Goal: Information Seeking & Learning: Learn about a topic

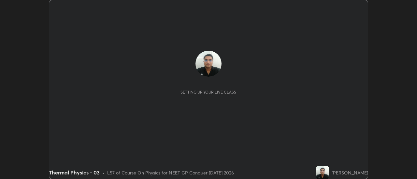
scroll to position [179, 417]
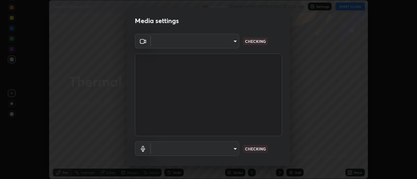
type input "1f31108d829b39389914bdc30e5c2a8b8d5d122ed1bfb40228f539b6595447af"
type input "default"
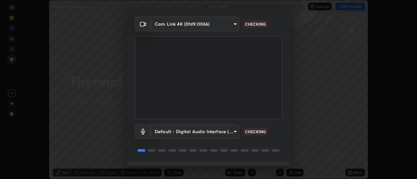
scroll to position [34, 0]
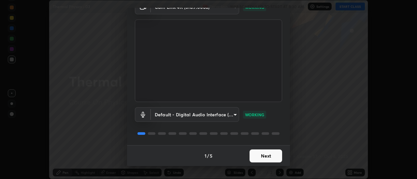
click at [268, 157] on button "Next" at bounding box center [265, 156] width 33 height 13
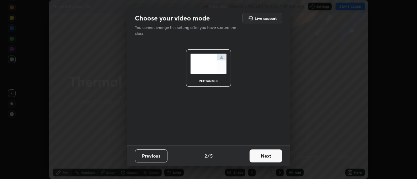
scroll to position [0, 0]
click at [267, 157] on button "Next" at bounding box center [265, 156] width 33 height 13
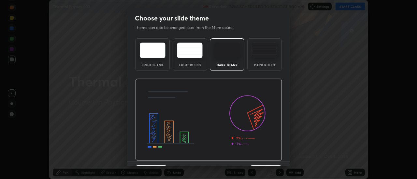
scroll to position [16, 0]
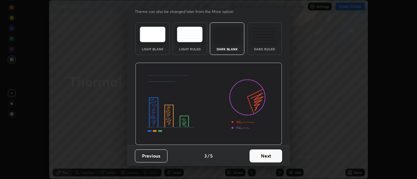
click at [270, 156] on button "Next" at bounding box center [265, 156] width 33 height 13
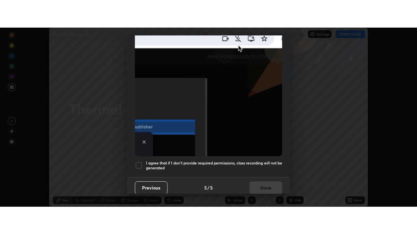
scroll to position [167, 0]
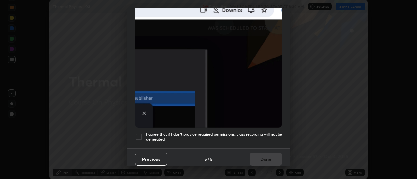
click at [139, 134] on div at bounding box center [139, 137] width 8 height 8
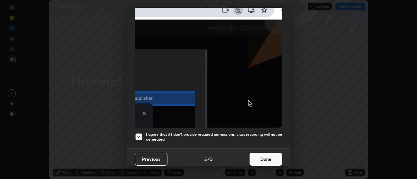
click at [264, 157] on button "Done" at bounding box center [265, 159] width 33 height 13
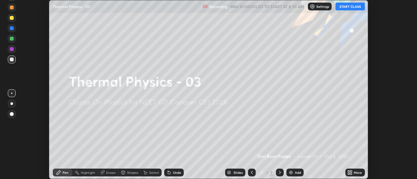
click at [354, 7] on button "START CLASS" at bounding box center [349, 7] width 29 height 8
click at [351, 172] on icon at bounding box center [351, 172] width 2 height 2
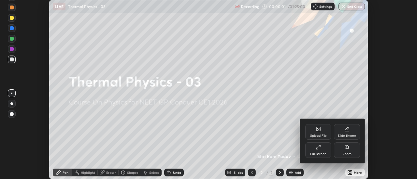
click at [323, 150] on div "Full screen" at bounding box center [318, 151] width 26 height 16
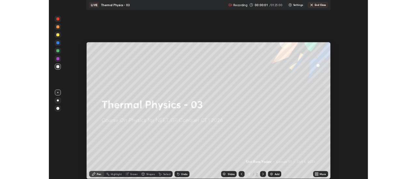
scroll to position [234, 417]
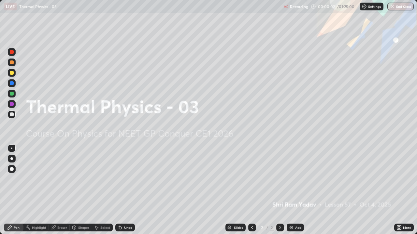
click at [294, 179] on div "Add" at bounding box center [295, 228] width 17 height 8
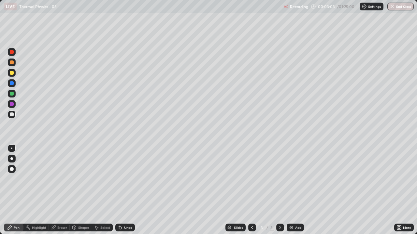
click at [121, 179] on icon at bounding box center [120, 227] width 5 height 5
click at [79, 179] on div "Shapes" at bounding box center [83, 227] width 11 height 3
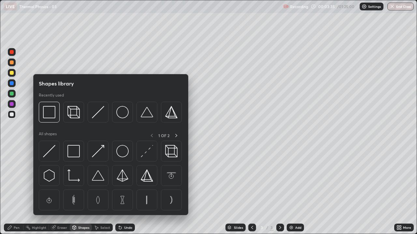
click at [61, 179] on div "Eraser" at bounding box center [62, 227] width 10 height 3
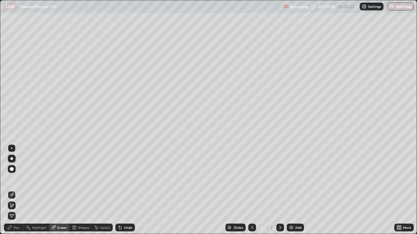
click at [14, 179] on div "Pen" at bounding box center [17, 227] width 6 height 3
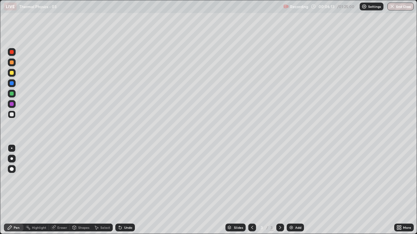
click at [9, 65] on div at bounding box center [12, 63] width 8 height 8
click at [10, 75] on div at bounding box center [12, 73] width 8 height 8
click at [11, 116] on div at bounding box center [12, 115] width 4 height 4
click at [293, 179] on img at bounding box center [291, 227] width 5 height 5
click at [13, 117] on div at bounding box center [12, 115] width 8 height 8
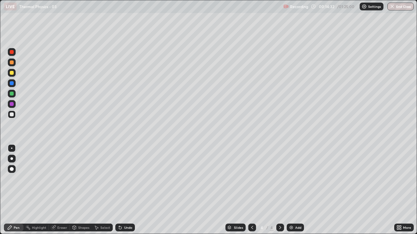
click at [126, 179] on div "Undo" at bounding box center [128, 227] width 8 height 3
click at [125, 179] on div "Undo" at bounding box center [128, 227] width 8 height 3
click at [294, 179] on div "Add" at bounding box center [295, 228] width 17 height 8
click at [10, 63] on div at bounding box center [12, 63] width 4 height 4
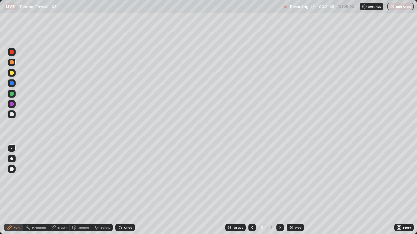
click at [13, 115] on div at bounding box center [12, 115] width 4 height 4
click at [12, 63] on div at bounding box center [12, 63] width 4 height 4
click at [12, 115] on div at bounding box center [12, 115] width 4 height 4
click at [12, 63] on div at bounding box center [12, 63] width 4 height 4
click at [10, 115] on div at bounding box center [12, 115] width 4 height 4
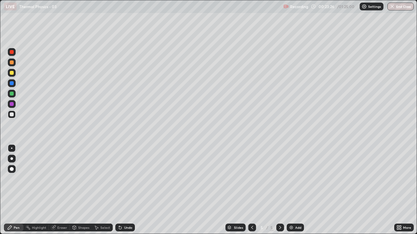
click at [13, 63] on div at bounding box center [12, 63] width 4 height 4
click at [128, 179] on div "Undo" at bounding box center [128, 227] width 8 height 3
click at [127, 179] on div "Undo" at bounding box center [128, 227] width 8 height 3
click at [10, 115] on div at bounding box center [12, 115] width 4 height 4
click at [11, 64] on div at bounding box center [12, 63] width 4 height 4
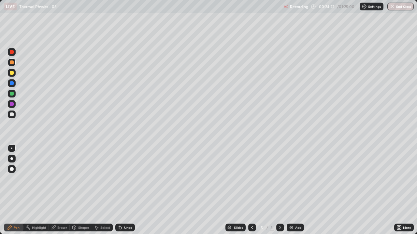
click at [12, 73] on div at bounding box center [12, 73] width 4 height 4
click at [12, 115] on div at bounding box center [12, 115] width 4 height 4
click at [292, 179] on img at bounding box center [291, 227] width 5 height 5
click at [12, 62] on div at bounding box center [12, 63] width 4 height 4
click at [8, 116] on div at bounding box center [12, 115] width 8 height 8
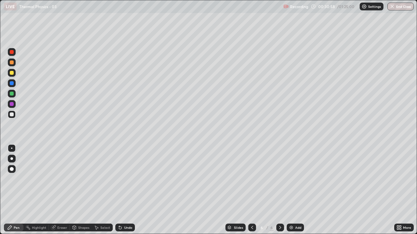
click at [127, 179] on div "Undo" at bounding box center [128, 227] width 8 height 3
click at [13, 64] on div at bounding box center [12, 63] width 8 height 8
click at [289, 179] on img at bounding box center [291, 227] width 5 height 5
click at [13, 116] on div at bounding box center [12, 115] width 4 height 4
click at [12, 64] on div at bounding box center [12, 63] width 4 height 4
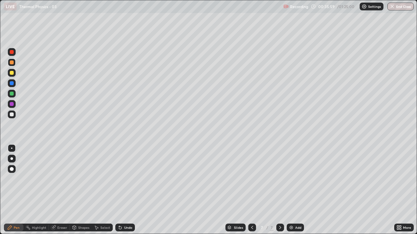
click at [127, 179] on div "Undo" at bounding box center [125, 228] width 20 height 8
click at [11, 117] on div at bounding box center [12, 115] width 8 height 8
click at [293, 179] on div "Add" at bounding box center [295, 228] width 17 height 8
click at [12, 64] on div at bounding box center [12, 63] width 4 height 4
click at [10, 116] on div at bounding box center [12, 115] width 8 height 8
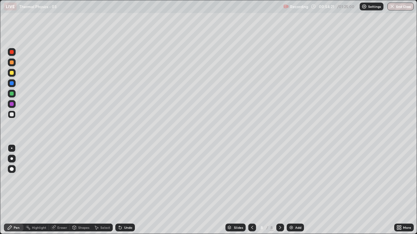
click at [292, 179] on img at bounding box center [291, 227] width 5 height 5
click at [290, 179] on img at bounding box center [291, 227] width 5 height 5
click at [11, 64] on div at bounding box center [12, 63] width 4 height 4
click at [11, 74] on div at bounding box center [12, 73] width 4 height 4
click at [11, 52] on div at bounding box center [12, 52] width 4 height 4
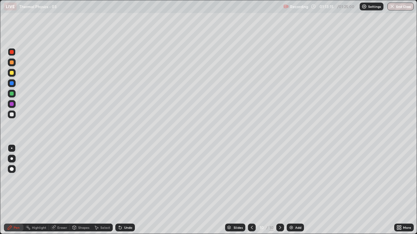
click at [61, 179] on div "Eraser" at bounding box center [62, 227] width 10 height 3
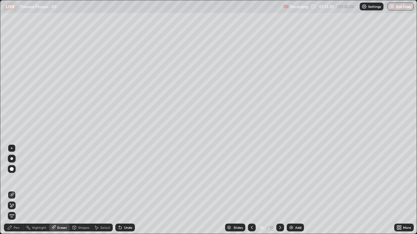
click at [100, 179] on div "Select" at bounding box center [102, 228] width 21 height 8
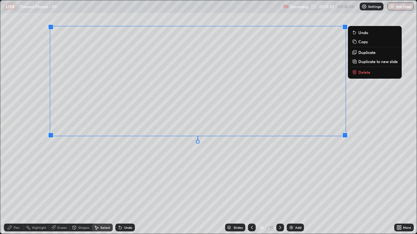
click at [361, 64] on p "Duplicate to new slide" at bounding box center [377, 61] width 39 height 5
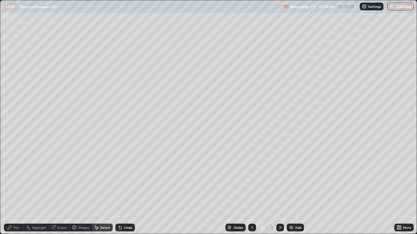
click at [61, 179] on div "Eraser" at bounding box center [62, 227] width 10 height 3
click at [17, 179] on div "Pen" at bounding box center [17, 227] width 6 height 3
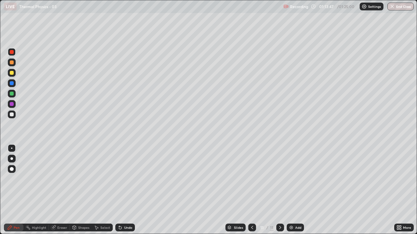
click at [13, 113] on div at bounding box center [12, 115] width 4 height 4
click at [13, 63] on div at bounding box center [12, 63] width 4 height 4
click at [10, 75] on div at bounding box center [12, 73] width 8 height 8
click at [12, 83] on div at bounding box center [12, 83] width 4 height 4
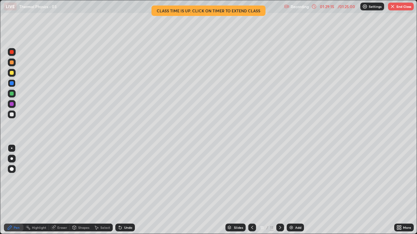
click at [390, 7] on img "button" at bounding box center [392, 6] width 5 height 5
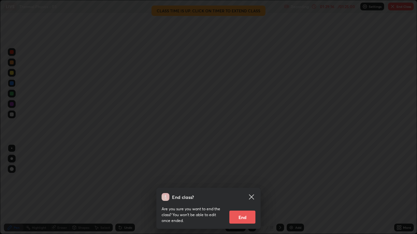
click at [245, 179] on button "End" at bounding box center [242, 217] width 26 height 13
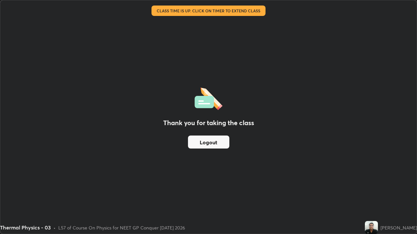
click at [394, 110] on div "Thank you for taking the class Logout" at bounding box center [208, 117] width 416 height 234
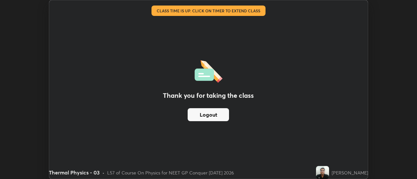
scroll to position [32386, 32149]
